Goal: Task Accomplishment & Management: Complete application form

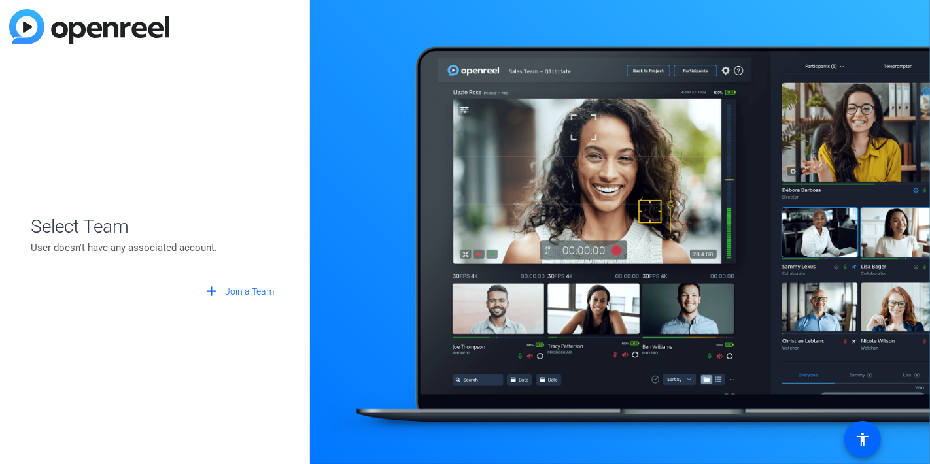
click at [140, 250] on p "User doesn't have any associated account." at bounding box center [155, 248] width 248 height 14
click at [56, 233] on span "Select Team" at bounding box center [155, 226] width 248 height 27
click at [259, 298] on span "Join a Team" at bounding box center [249, 292] width 49 height 14
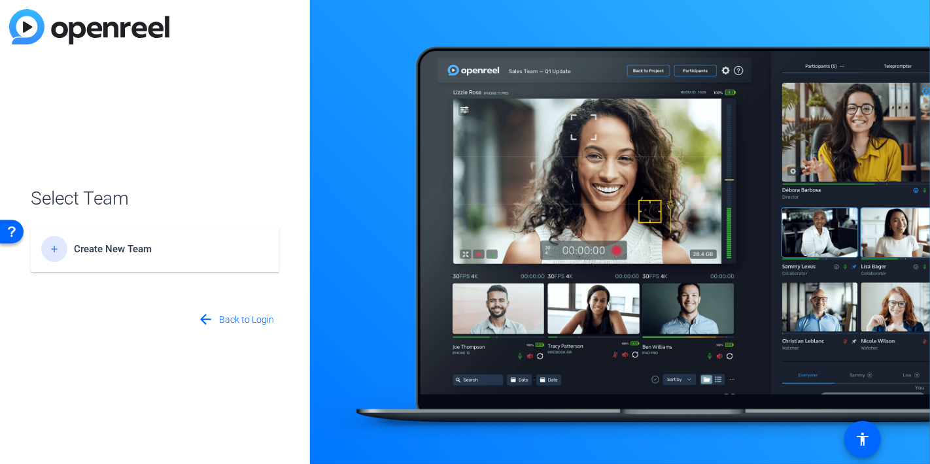
click at [179, 247] on span "Create New Team" at bounding box center [155, 249] width 163 height 12
